Goal: Transaction & Acquisition: Book appointment/travel/reservation

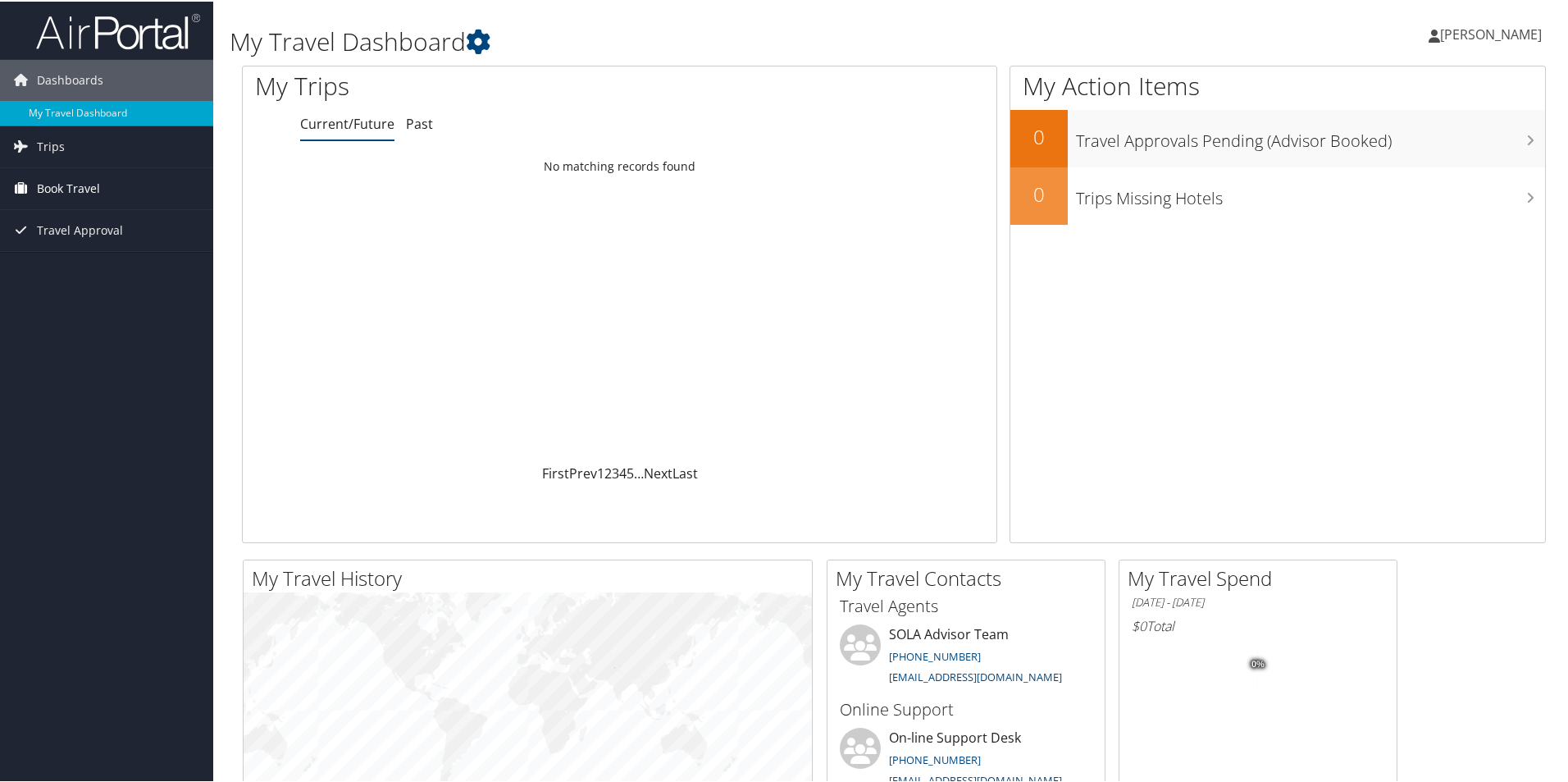
click at [109, 194] on link "Book Travel" at bounding box center [107, 187] width 213 height 41
click at [141, 271] on link "Book/Manage Online Trips" at bounding box center [107, 269] width 213 height 24
